Goal: Task Accomplishment & Management: Manage account settings

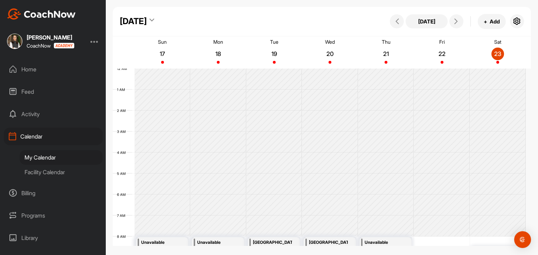
scroll to position [122, 0]
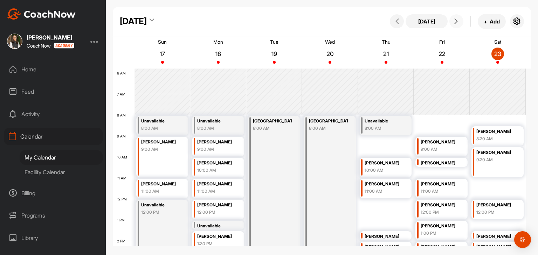
click at [452, 23] on span at bounding box center [456, 22] width 8 height 6
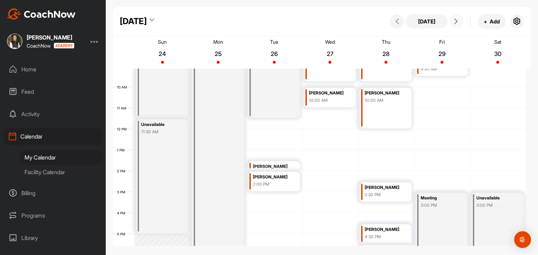
scroll to position [262, 0]
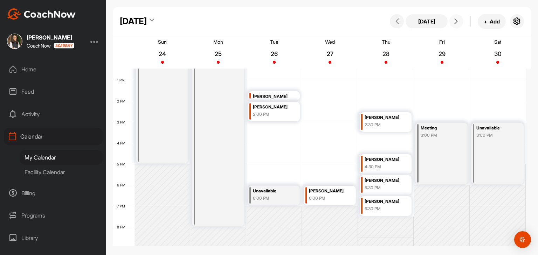
click at [290, 197] on div "6:00 PM" at bounding box center [272, 198] width 39 height 6
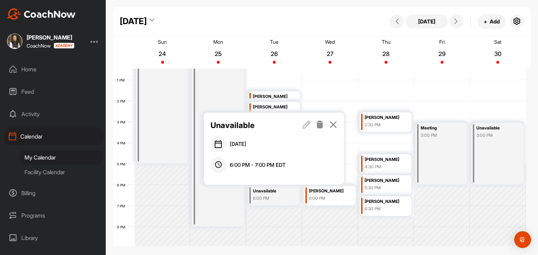
click at [322, 125] on icon at bounding box center [320, 125] width 8 height 8
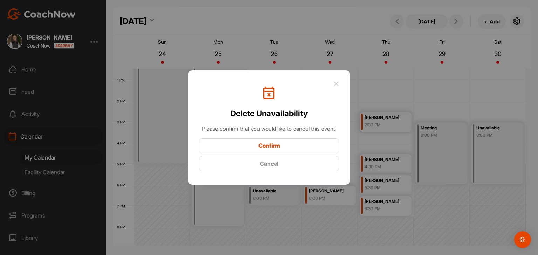
click at [337, 81] on icon at bounding box center [336, 84] width 6 height 6
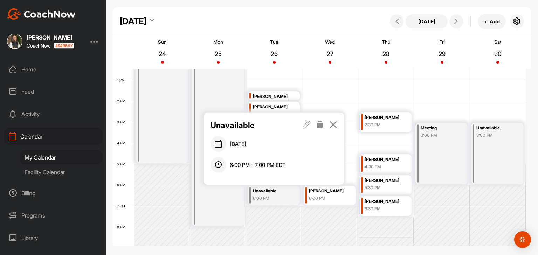
click at [336, 125] on icon at bounding box center [333, 125] width 8 height 8
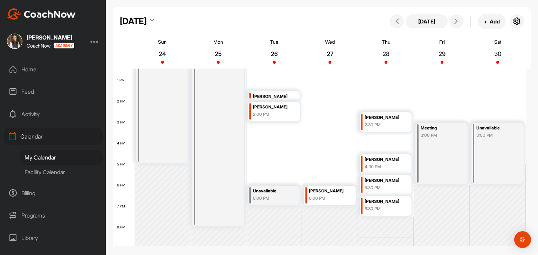
click at [285, 194] on div "Unavailable" at bounding box center [272, 191] width 39 height 8
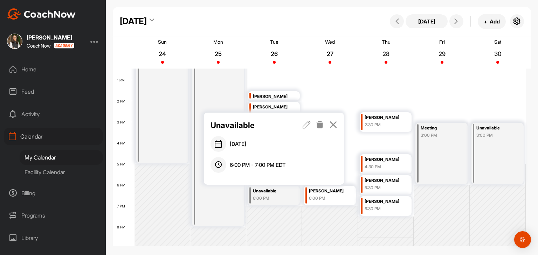
click at [322, 125] on icon at bounding box center [320, 125] width 8 height 8
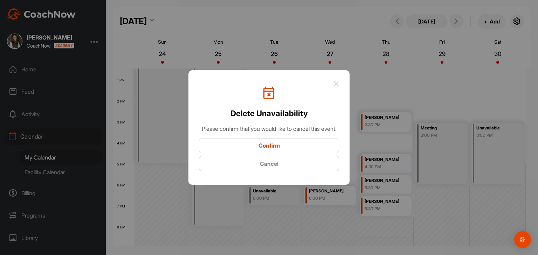
click at [315, 150] on button "Confirm" at bounding box center [269, 145] width 140 height 15
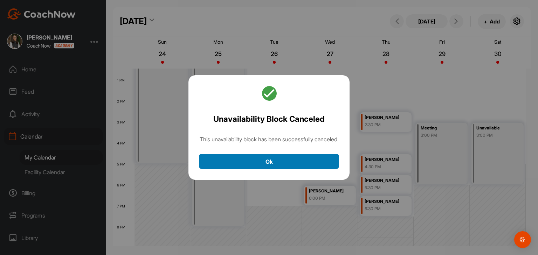
click at [305, 165] on button "Ok" at bounding box center [269, 161] width 140 height 15
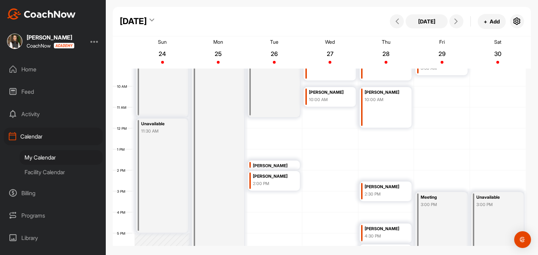
scroll to position [192, 0]
click at [367, 132] on div "12 AM 1 AM 2 AM 3 AM 4 AM 5 AM 6 AM 7 AM 8 AM 9 AM 10 AM 11 AM 12 PM 1 PM 2 PM …" at bounding box center [319, 129] width 413 height 504
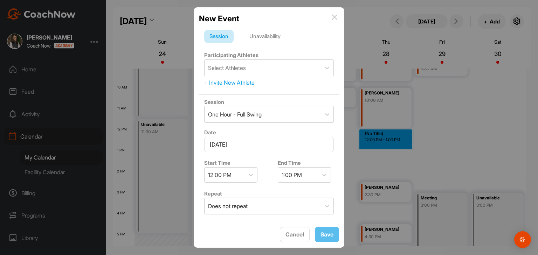
click at [253, 35] on div "Unavailability" at bounding box center [265, 36] width 42 height 13
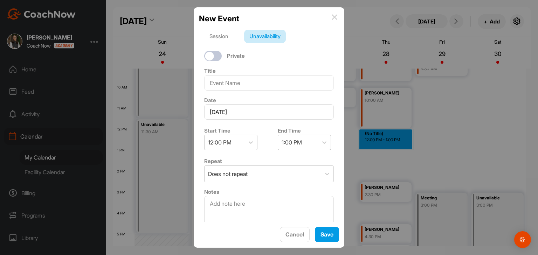
click at [286, 138] on div "1:00 PM" at bounding box center [292, 142] width 20 height 8
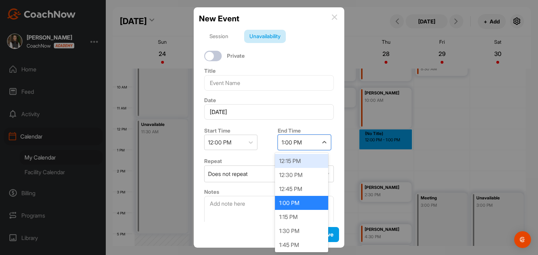
click at [295, 163] on div "12:15 PM" at bounding box center [301, 161] width 53 height 14
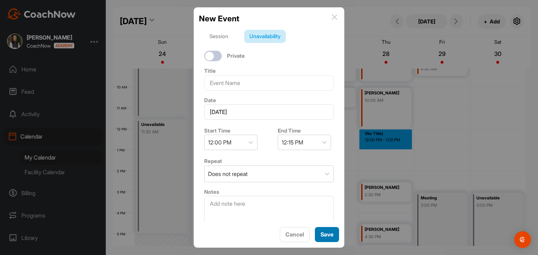
click at [322, 232] on button "Save" at bounding box center [327, 234] width 24 height 15
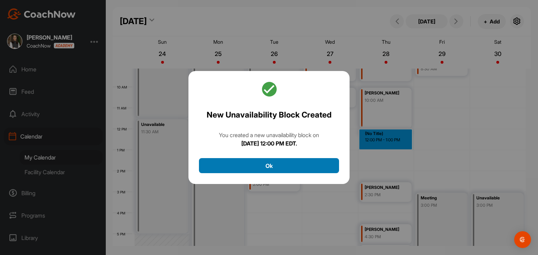
click at [321, 170] on button "Ok" at bounding box center [269, 165] width 140 height 15
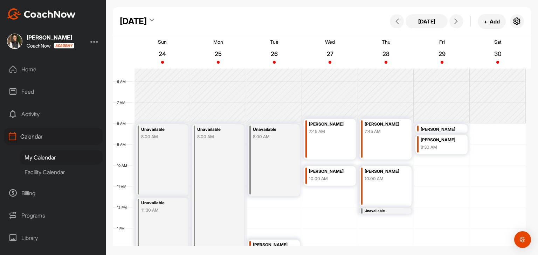
scroll to position [87, 0]
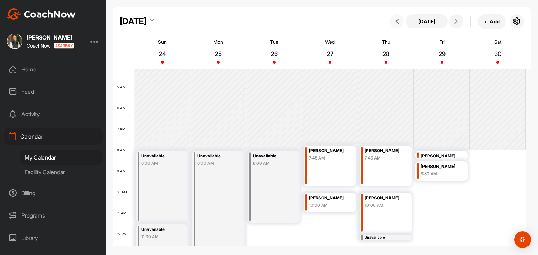
click at [398, 23] on icon at bounding box center [397, 22] width 6 height 6
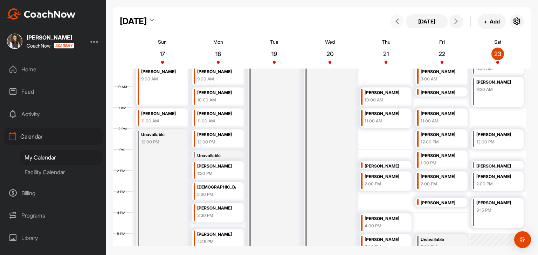
scroll to position [157, 0]
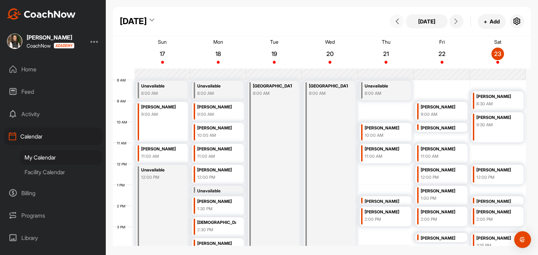
click at [396, 26] on button at bounding box center [397, 21] width 14 height 14
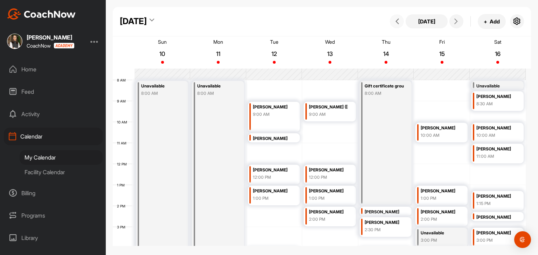
click at [399, 22] on icon at bounding box center [397, 22] width 6 height 6
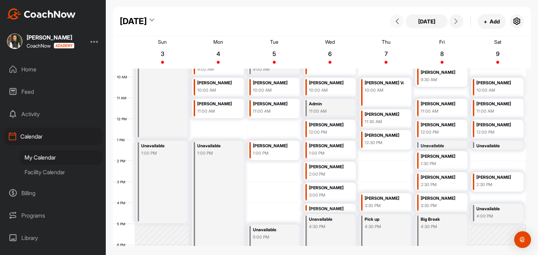
scroll to position [227, 0]
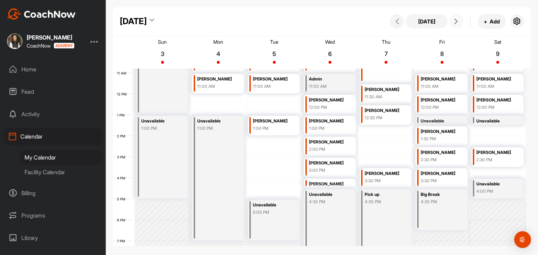
click at [460, 24] on button at bounding box center [456, 21] width 14 height 14
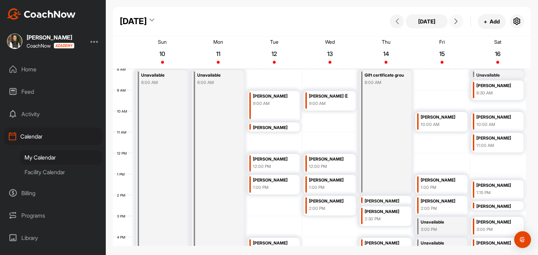
scroll to position [157, 0]
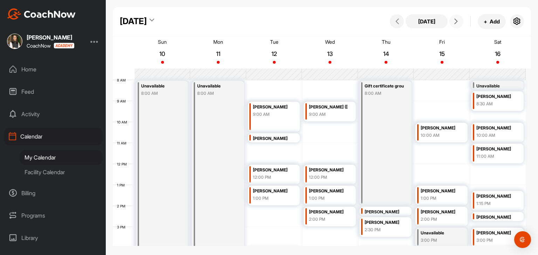
click at [457, 25] on button at bounding box center [456, 21] width 14 height 14
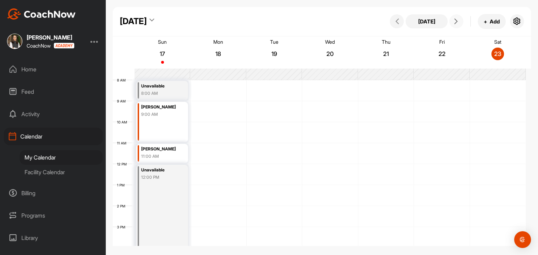
scroll to position [122, 0]
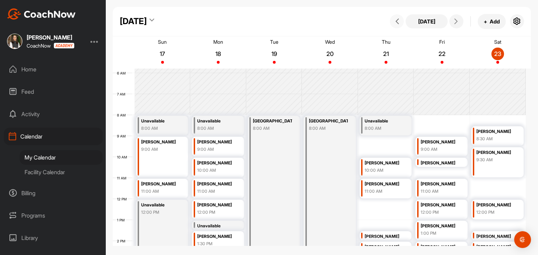
click at [399, 25] on button at bounding box center [397, 21] width 14 height 14
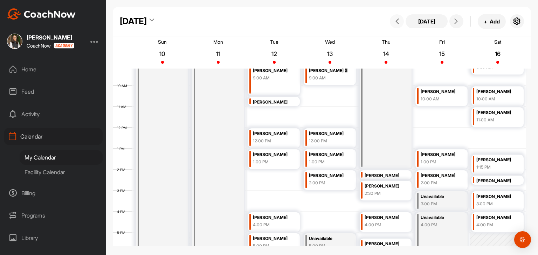
scroll to position [157, 0]
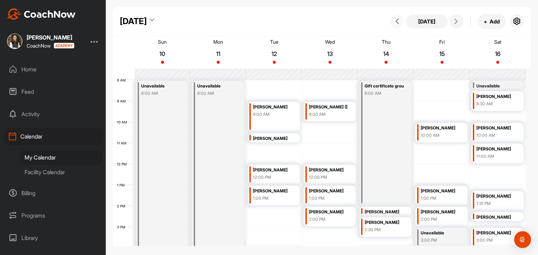
click at [401, 25] on button at bounding box center [397, 21] width 14 height 14
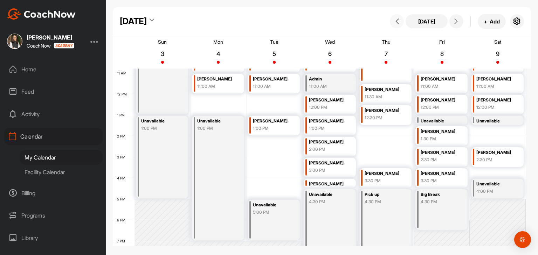
scroll to position [122, 0]
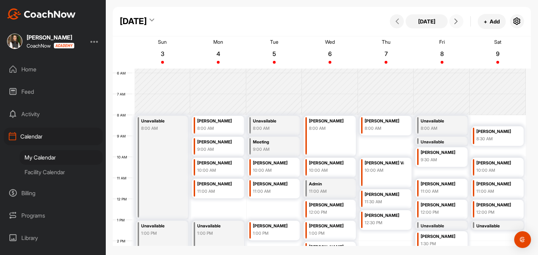
click at [455, 23] on icon at bounding box center [456, 22] width 6 height 6
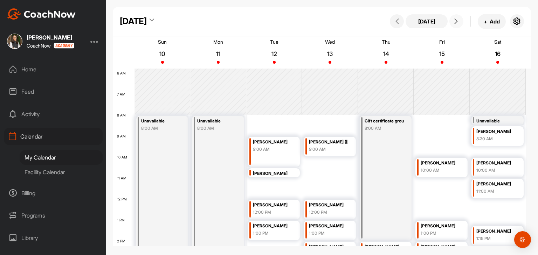
click at [453, 21] on span at bounding box center [456, 22] width 8 height 6
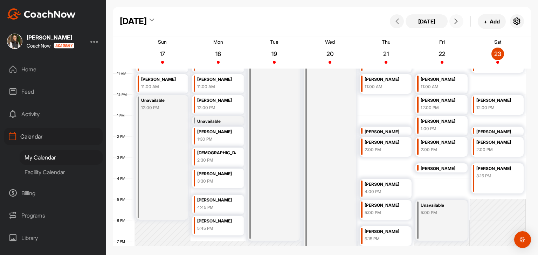
scroll to position [156, 0]
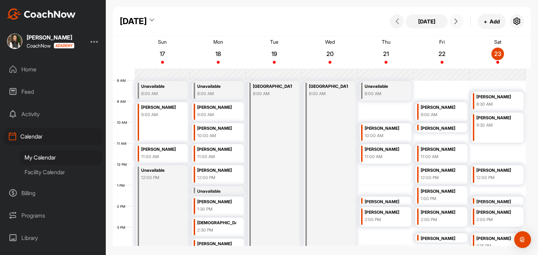
click at [453, 21] on icon at bounding box center [456, 22] width 6 height 6
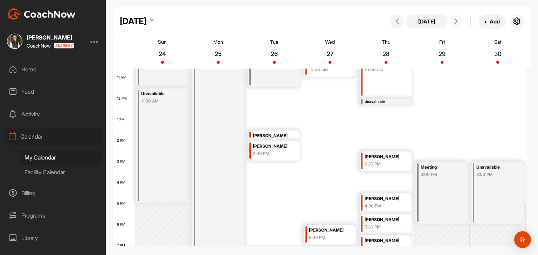
scroll to position [227, 0]
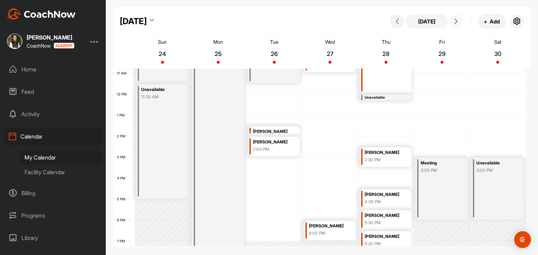
click at [447, 181] on div "Meeting 3:00 PM" at bounding box center [441, 189] width 52 height 62
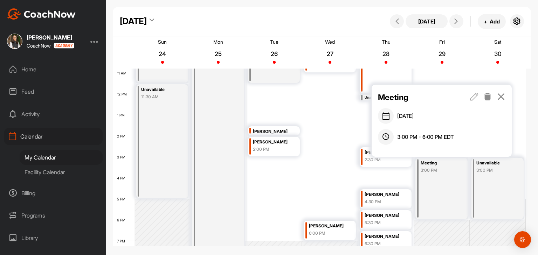
click at [474, 96] on icon at bounding box center [474, 97] width 8 height 8
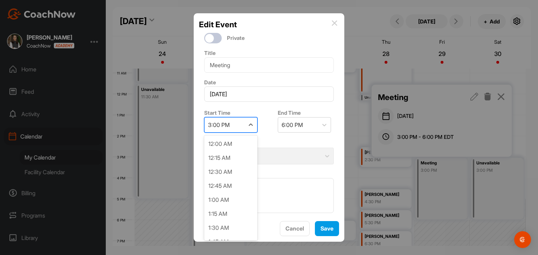
click at [234, 128] on div "3:00 PM" at bounding box center [225, 125] width 40 height 15
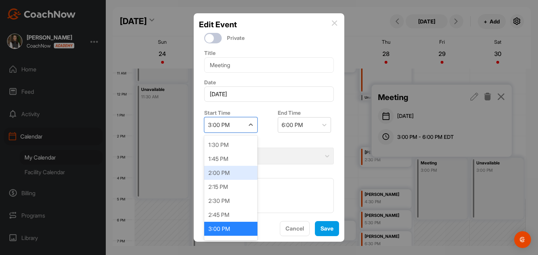
click at [223, 178] on div "2:00 PM" at bounding box center [230, 173] width 53 height 14
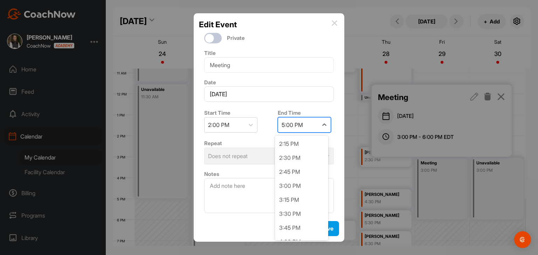
click at [306, 129] on div "5:00 PM" at bounding box center [298, 125] width 40 height 15
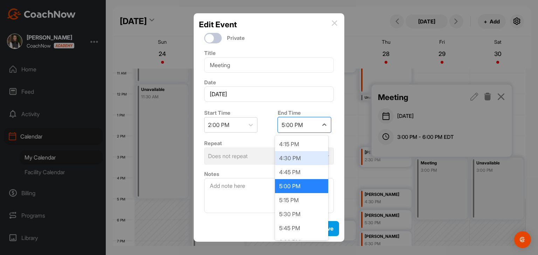
scroll to position [139, 0]
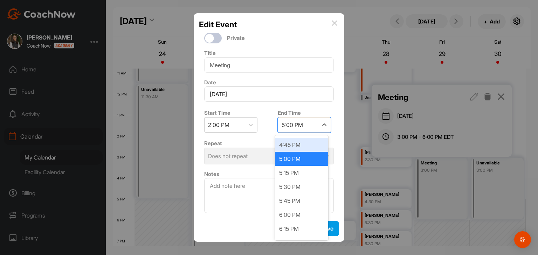
click at [334, 22] on img at bounding box center [335, 23] width 6 height 6
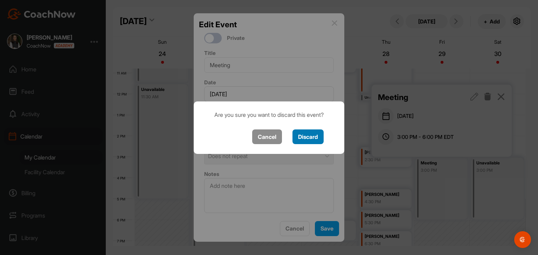
click at [304, 138] on button "Discard" at bounding box center [307, 137] width 31 height 15
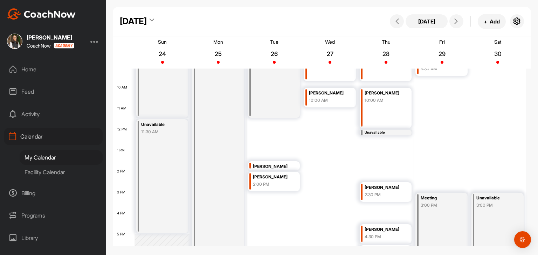
scroll to position [157, 0]
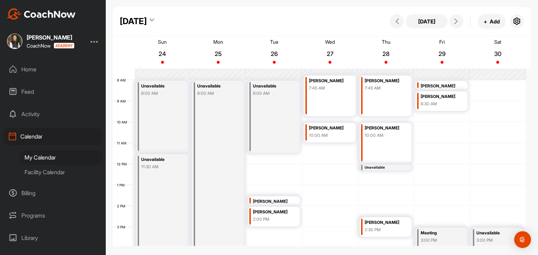
click at [514, 92] on div "12 AM 1 AM 2 AM 3 AM 4 AM 5 AM 6 AM 7 AM 8 AM 9 AM 10 AM 11 AM 12 PM 1 PM 2 PM …" at bounding box center [319, 164] width 413 height 504
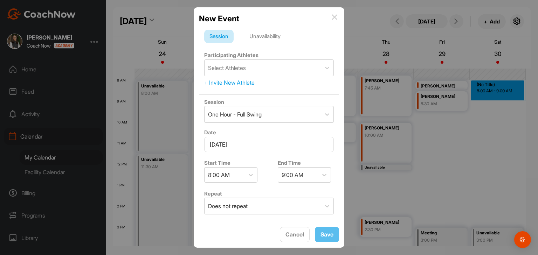
click at [275, 34] on div "Unavailability" at bounding box center [265, 36] width 42 height 13
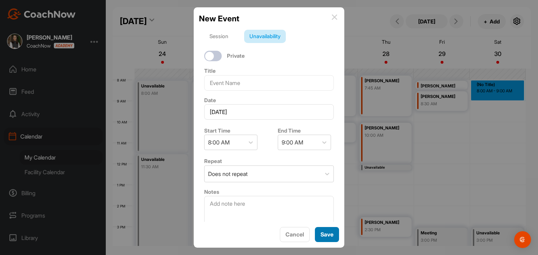
click at [331, 237] on button "Save" at bounding box center [327, 234] width 24 height 15
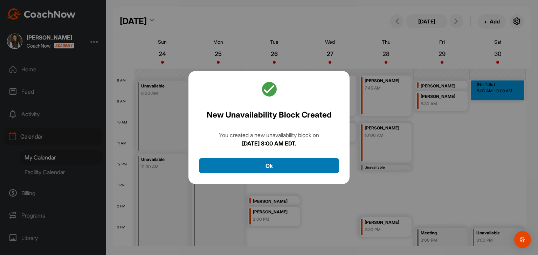
click at [307, 169] on button "Ok" at bounding box center [269, 165] width 140 height 15
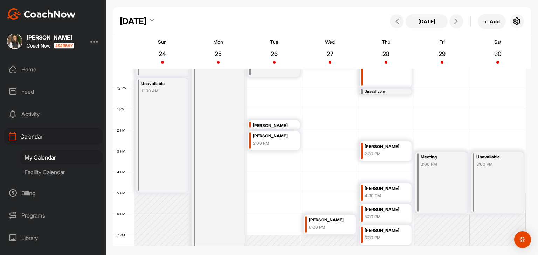
scroll to position [262, 0]
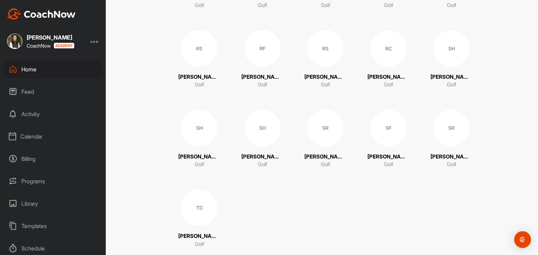
scroll to position [1031, 0]
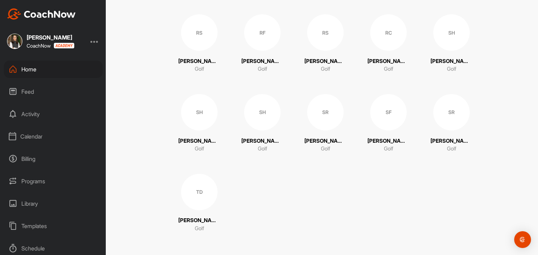
click at [205, 190] on div "TD" at bounding box center [199, 192] width 36 height 36
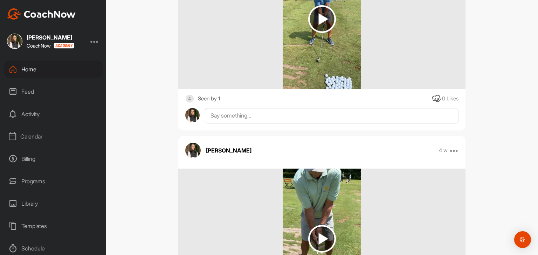
scroll to position [70, 0]
